Goal: Task Accomplishment & Management: Complete application form

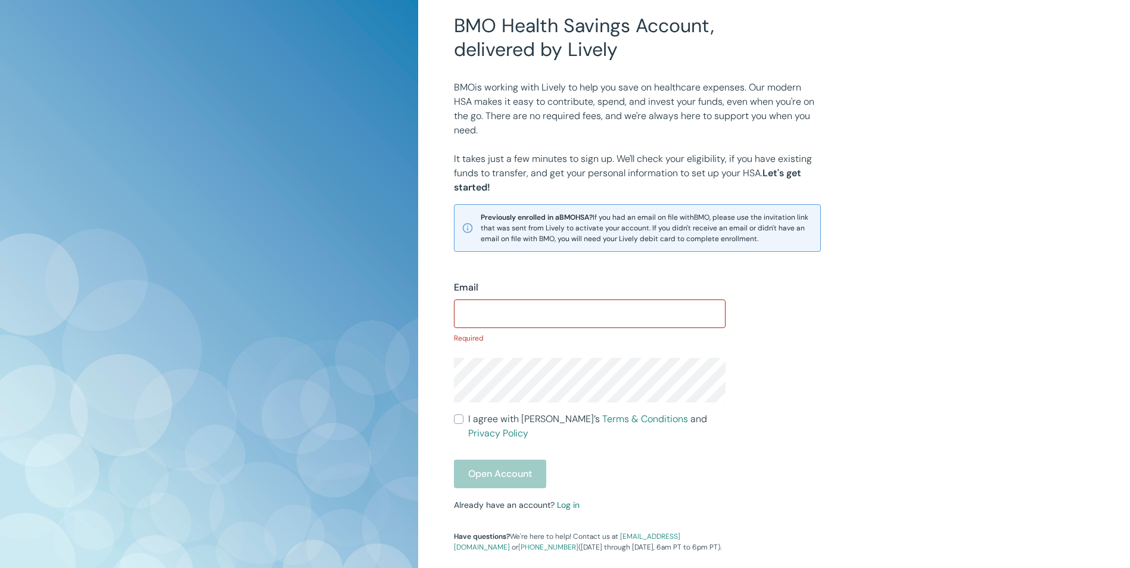
scroll to position [10, 0]
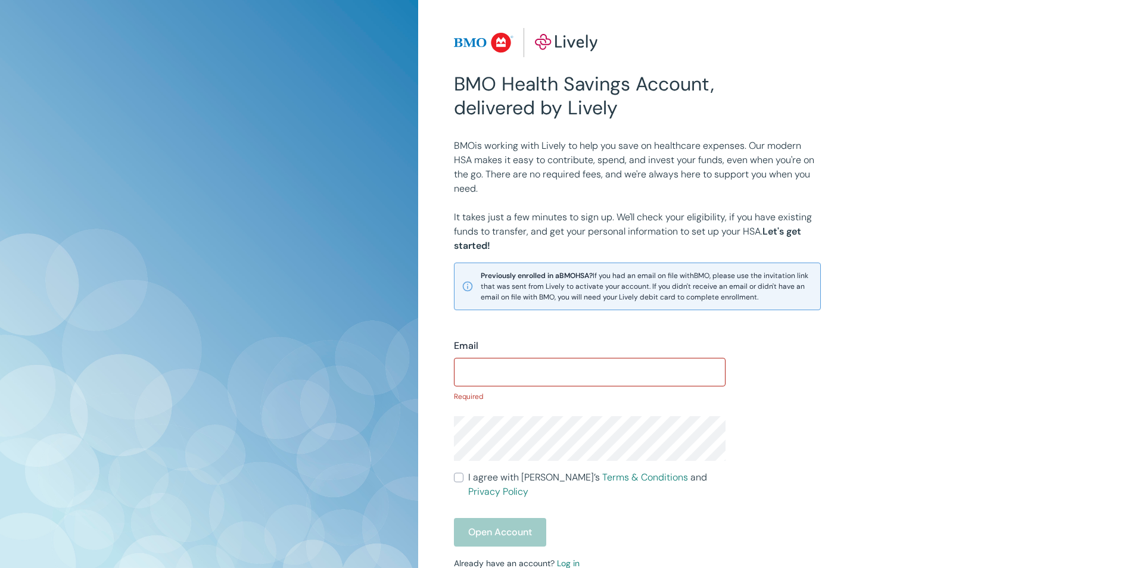
click at [539, 379] on input "Email" at bounding box center [590, 372] width 272 height 24
click at [539, 336] on div "Email ​ Required I agree with Lively’s Terms & Conditions and Privacy Policy Op…" at bounding box center [582, 468] width 286 height 286
click at [531, 372] on input "Email" at bounding box center [590, 372] width 272 height 24
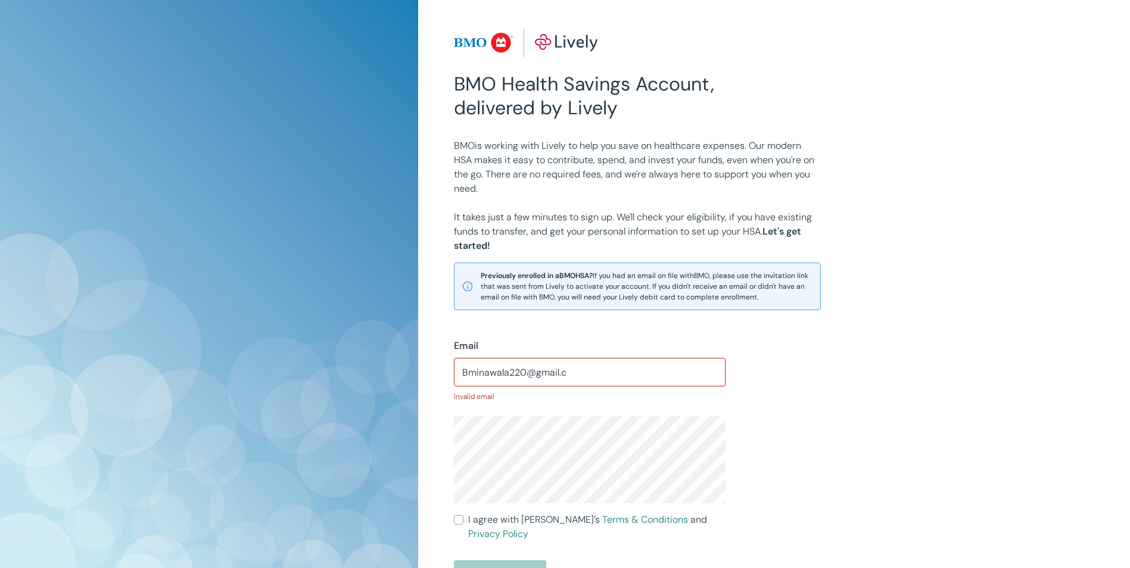
drag, startPoint x: 853, startPoint y: 429, endPoint x: 812, endPoint y: 408, distance: 45.5
click at [539, 428] on div "Email Bminawala220@gmail.c ​ Invalid email I agree with Lively’s Terms & Condit…" at bounding box center [725, 481] width 572 height 343
click at [539, 370] on input "Bminawala220@gmail.c" at bounding box center [590, 372] width 272 height 24
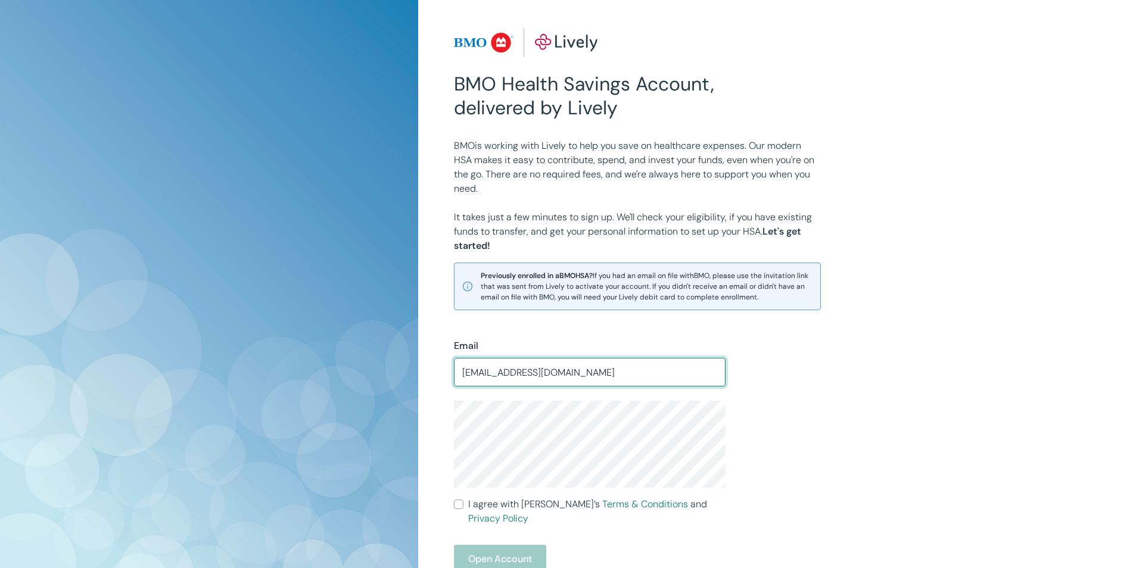
type input "[EMAIL_ADDRESS][DOMAIN_NAME]"
click at [436, 423] on div "BMO Health Savings Account, delivered by Lively BMO is working with Lively to h…" at bounding box center [774, 357] width 712 height 734
click at [539, 339] on div "Email [EMAIL_ADDRESS][DOMAIN_NAME] ​ I agree with Lively’s Terms & Conditions a…" at bounding box center [725, 474] width 572 height 328
click at [460, 506] on input "I agree with Lively’s Terms & Conditions and Privacy Policy" at bounding box center [459, 505] width 10 height 10
checkbox input "true"
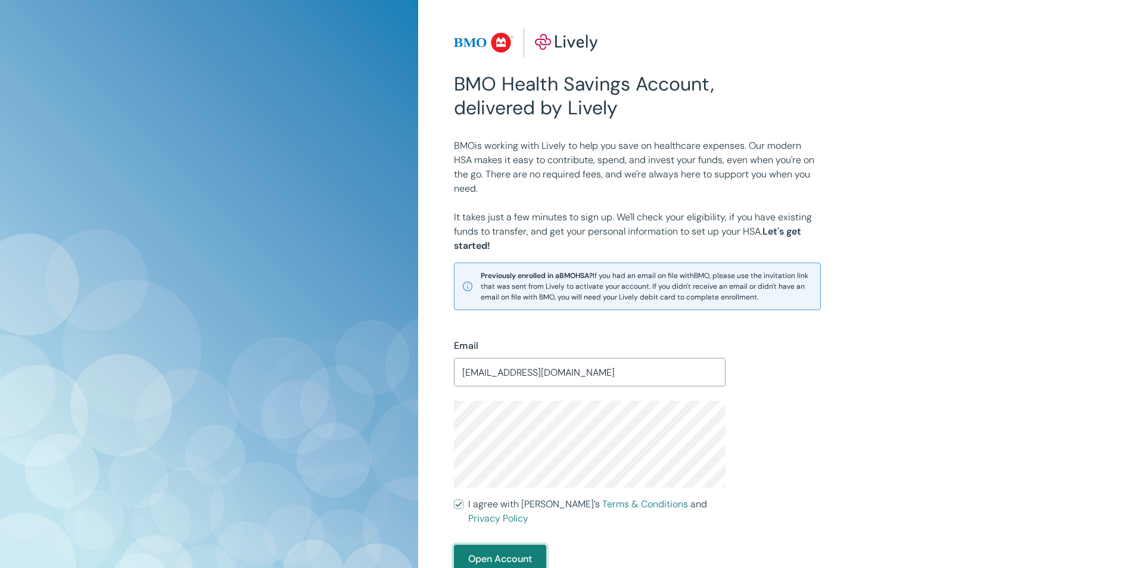
click at [479, 545] on button "Open Account" at bounding box center [500, 559] width 92 height 29
